Goal: Transaction & Acquisition: Purchase product/service

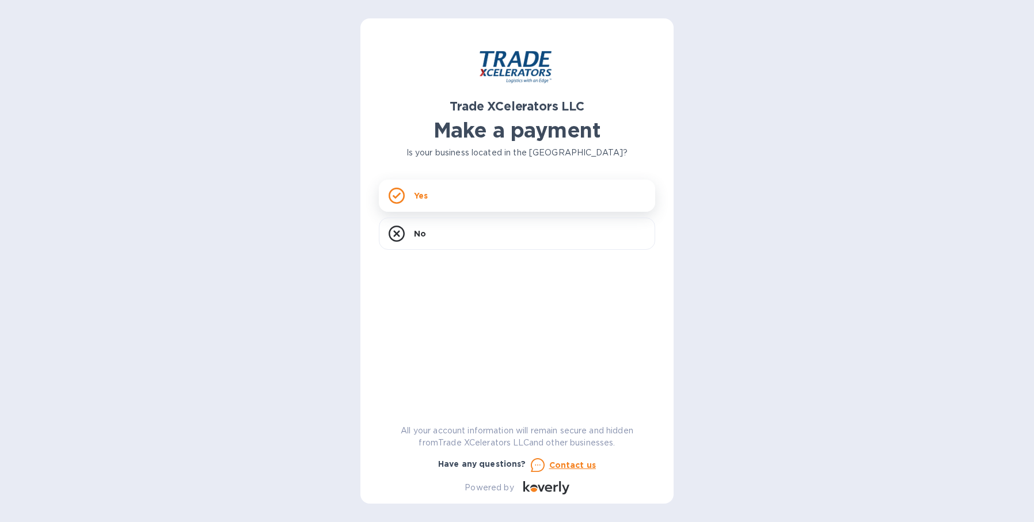
click at [502, 189] on div "Yes" at bounding box center [517, 196] width 276 height 32
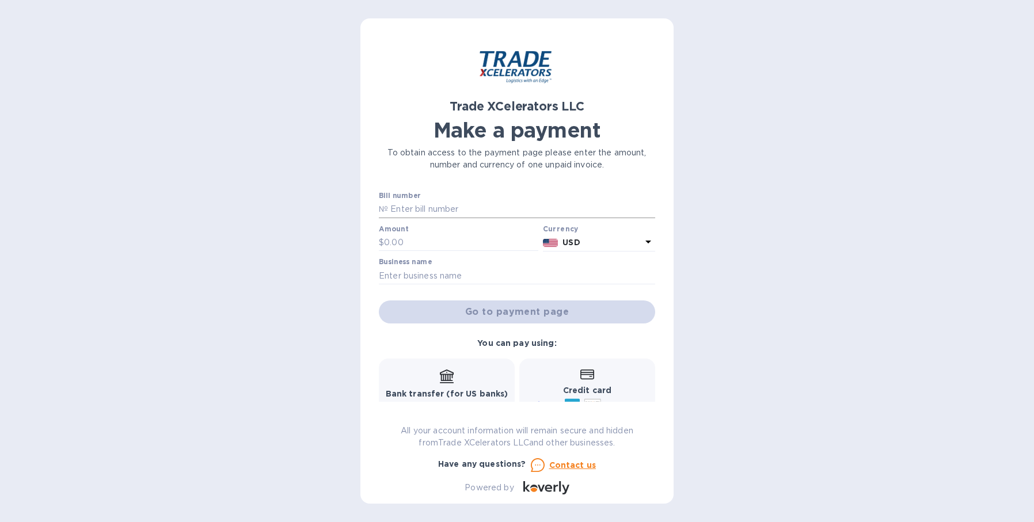
click at [456, 212] on input "text" at bounding box center [521, 209] width 267 height 17
paste input "6507246-1"
click at [332, 250] on div "Trade XCelerators LLC Make a payment To obtain access to the payment page pleas…" at bounding box center [517, 261] width 1034 height 522
drag, startPoint x: 439, startPoint y: 211, endPoint x: 374, endPoint y: 211, distance: 65.6
click at [374, 211] on div "Trade XCelerators LLC Make a payment To obtain access to the payment page pleas…" at bounding box center [516, 260] width 313 height 485
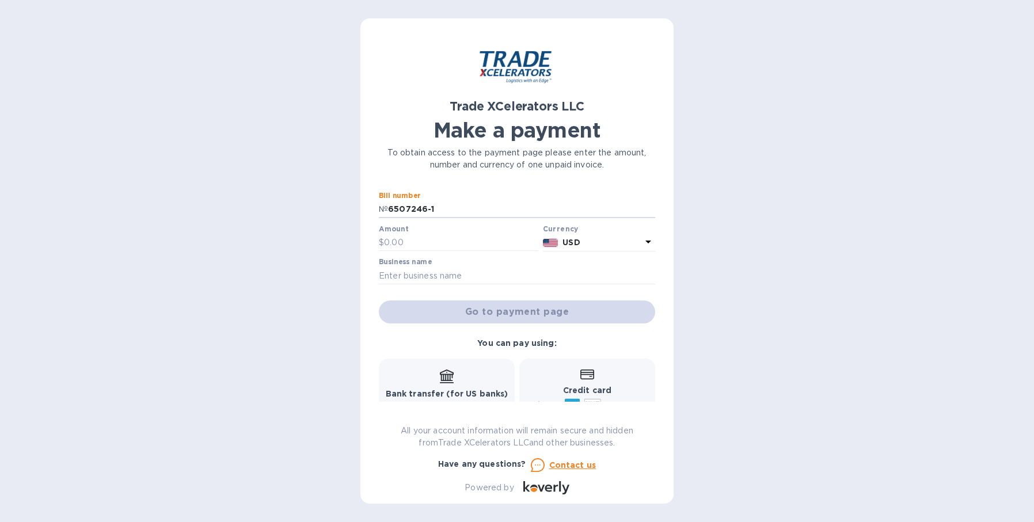
paste input "text"
type input "6507246"
click at [407, 243] on input "text" at bounding box center [461, 242] width 154 height 17
type input "331.03"
click at [439, 275] on input "text" at bounding box center [517, 275] width 276 height 17
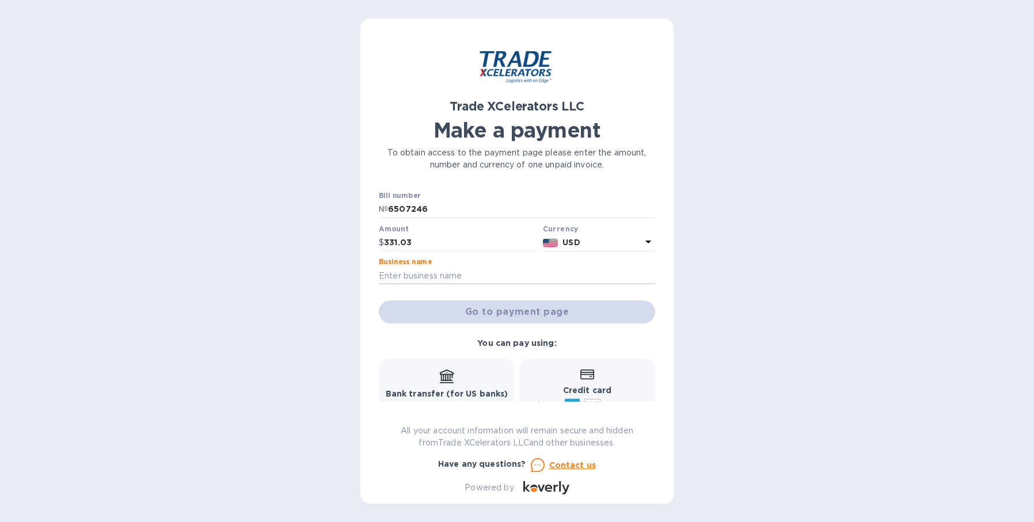
paste input "DESTILERIA CRAFT SPIRITS"
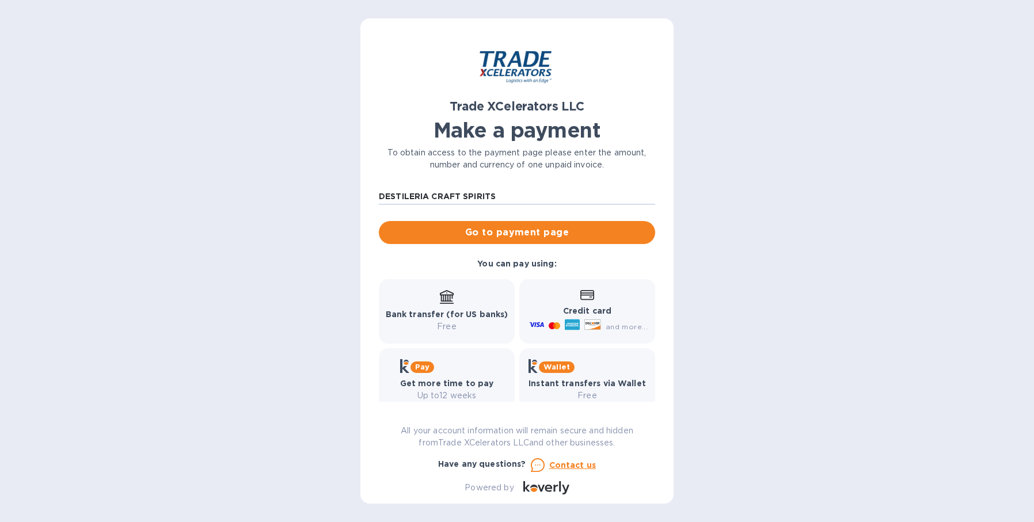
scroll to position [82, 0]
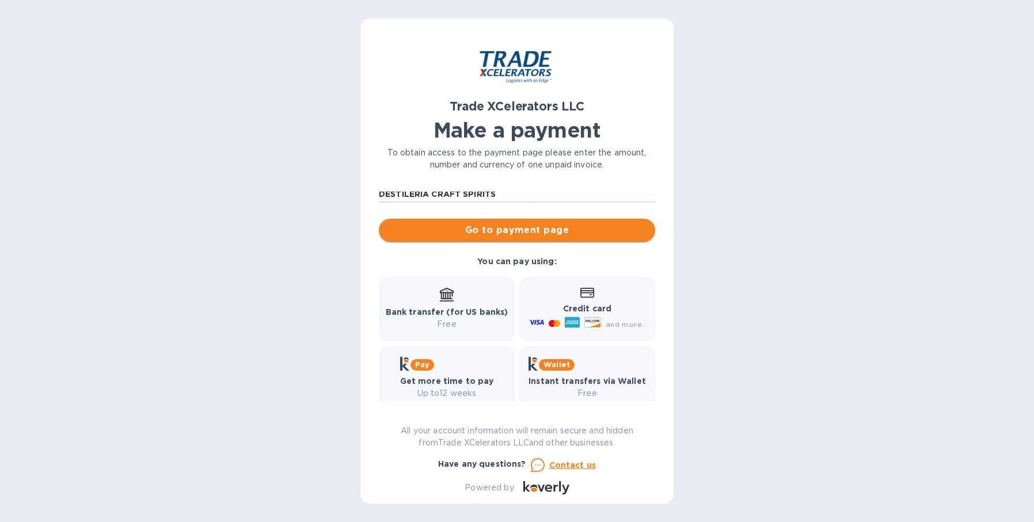
type input "DESTILERIA CRAFT SPIRITS"
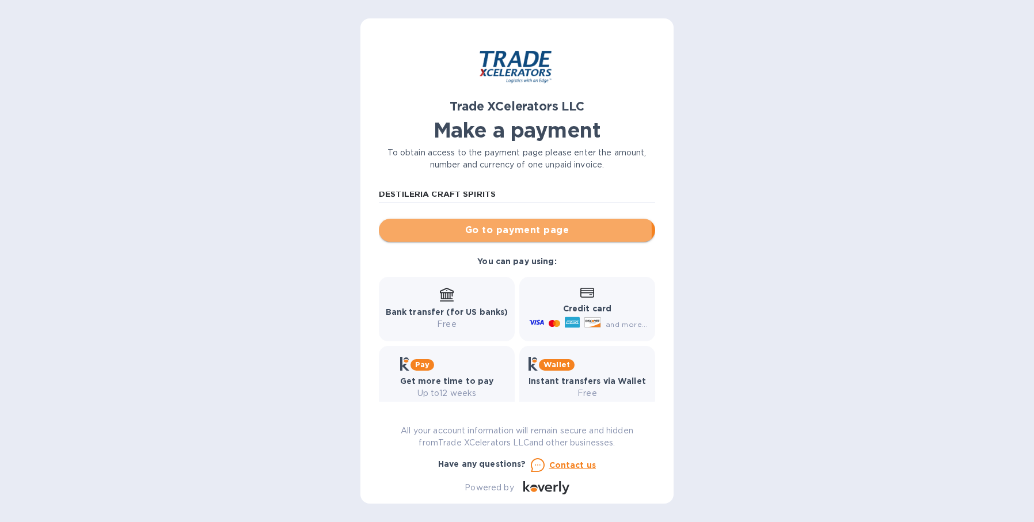
click at [482, 231] on span "Go to payment page" at bounding box center [517, 230] width 258 height 14
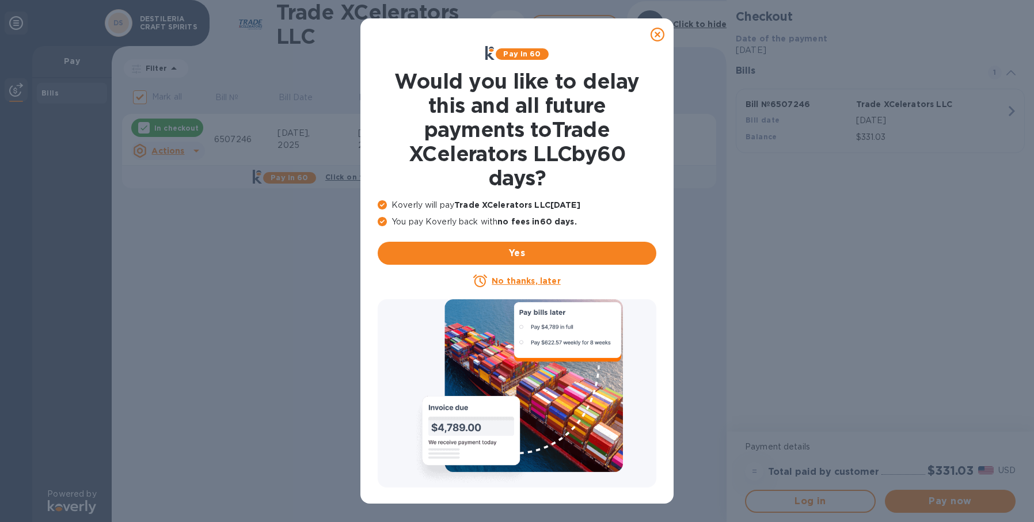
click at [657, 35] on icon at bounding box center [658, 35] width 14 height 14
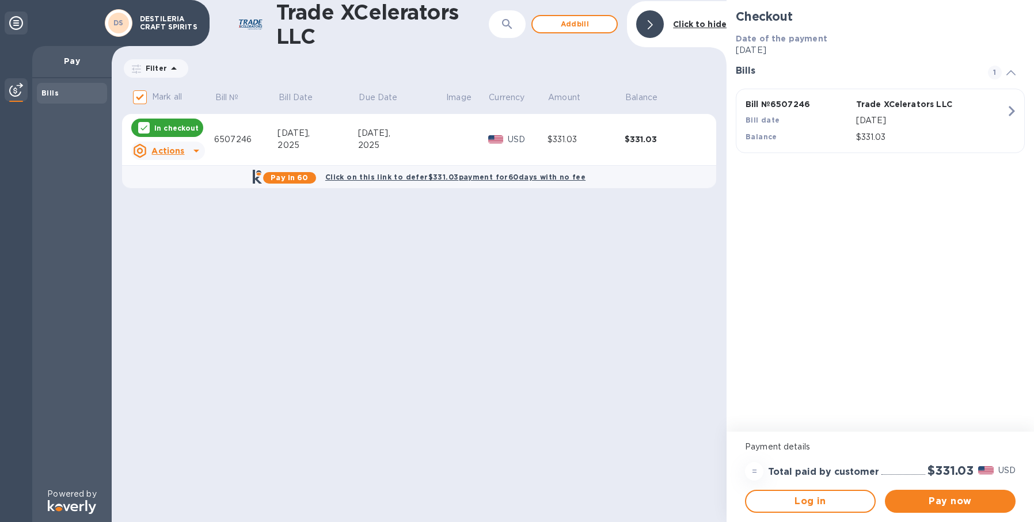
click at [191, 150] on icon at bounding box center [196, 151] width 14 height 14
click at [383, 286] on div at bounding box center [517, 261] width 1034 height 522
click at [948, 501] on span "Pay now" at bounding box center [950, 502] width 112 height 14
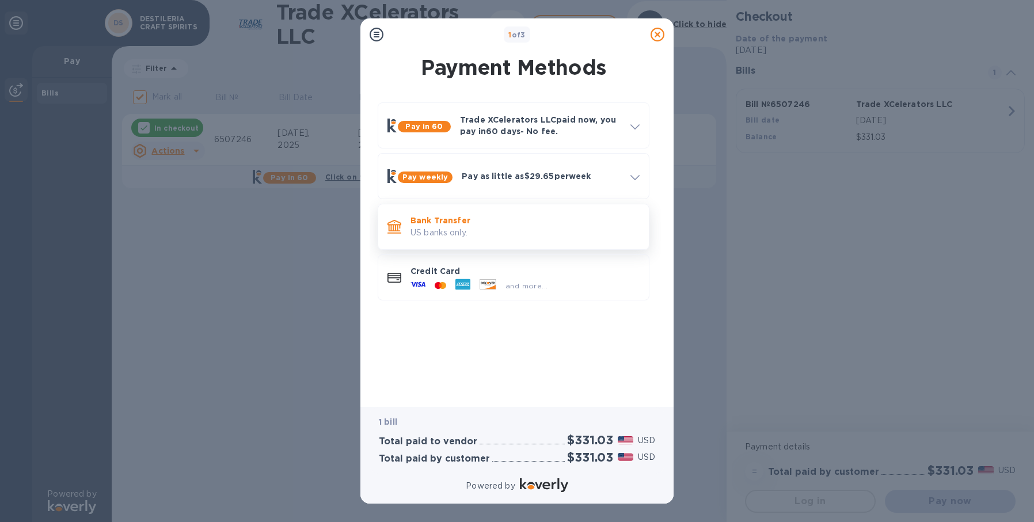
click at [435, 221] on p "Bank Transfer" at bounding box center [525, 221] width 229 height 12
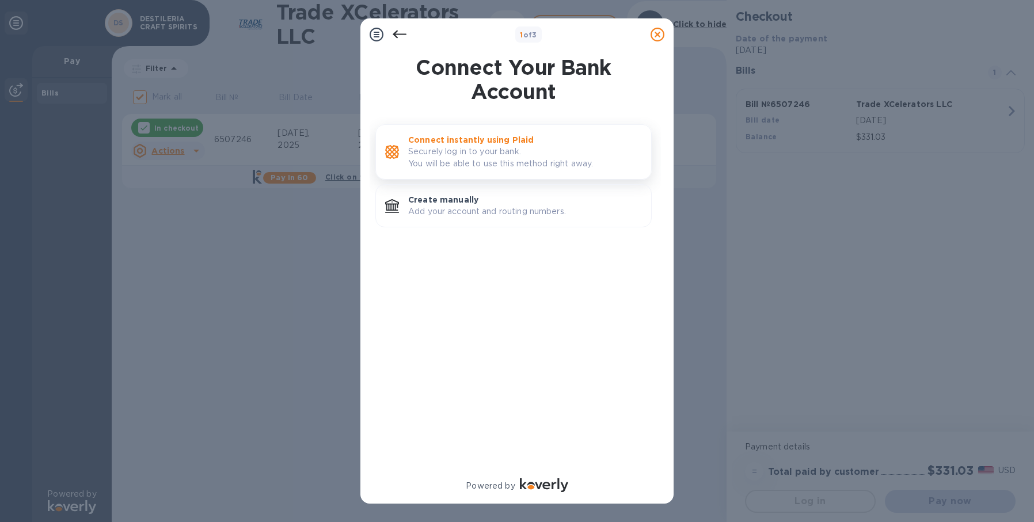
click at [468, 160] on p "Securely log in to your bank. You will be able to use this method right away." at bounding box center [525, 158] width 234 height 24
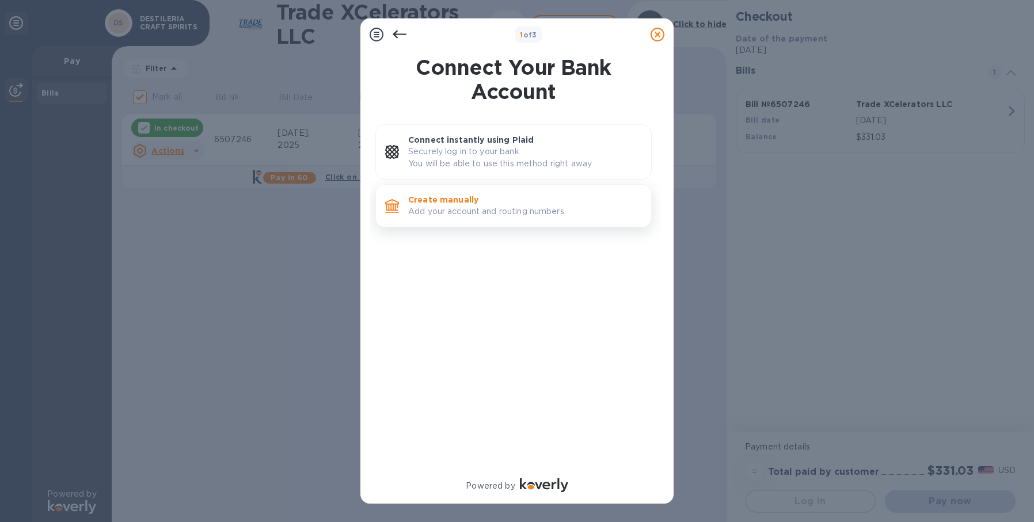
click at [502, 208] on p "Add your account and routing numbers." at bounding box center [525, 212] width 234 height 12
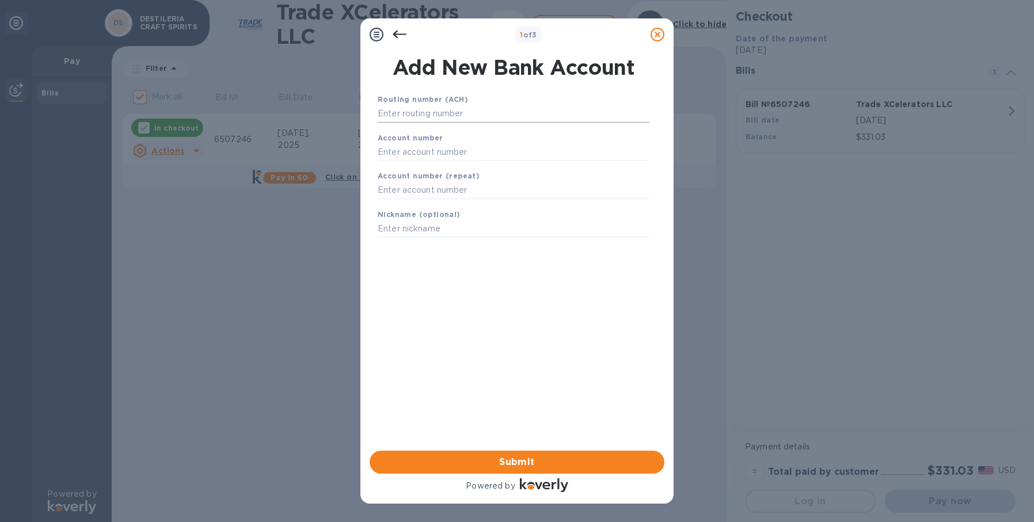
click at [453, 111] on input "text" at bounding box center [514, 113] width 272 height 17
type input "3"
